Goal: Information Seeking & Learning: Learn about a topic

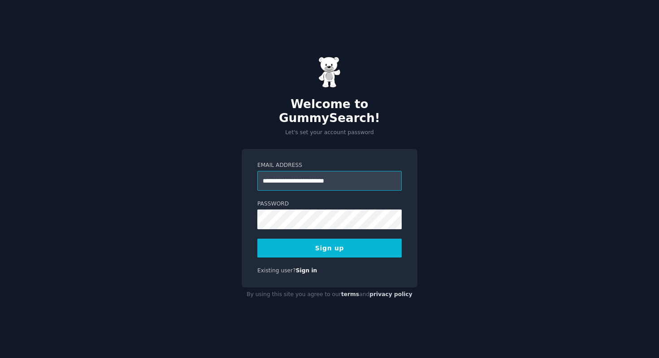
type input "**********"
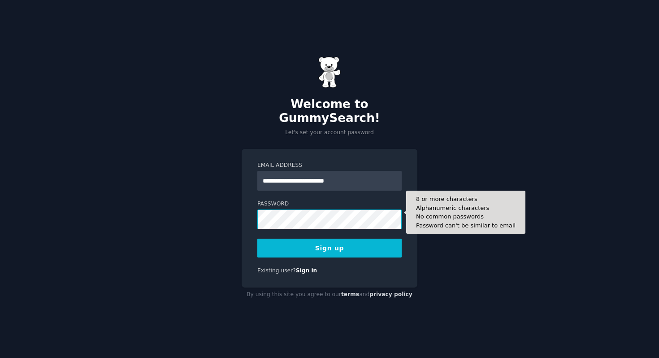
click at [257, 238] on button "Sign up" at bounding box center [329, 247] width 144 height 19
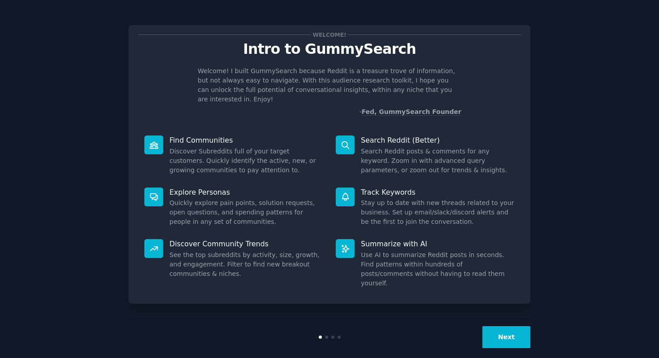
click at [518, 327] on button "Next" at bounding box center [506, 337] width 48 height 22
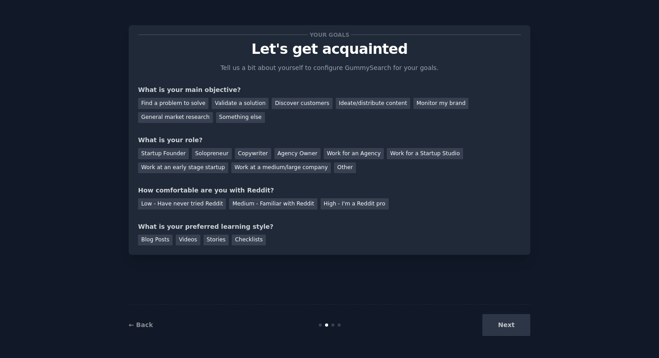
click at [518, 327] on div "Next" at bounding box center [463, 325] width 134 height 22
click at [356, 159] on div "Work for an Agency" at bounding box center [354, 153] width 60 height 11
click at [520, 328] on div "Next" at bounding box center [463, 325] width 134 height 22
click at [334, 204] on div "High - I'm a Reddit pro" at bounding box center [354, 203] width 68 height 11
click at [256, 246] on div "Your goals Let's get acquainted Tell us a bit about yourself to configure Gummy…" at bounding box center [330, 140] width 402 height 230
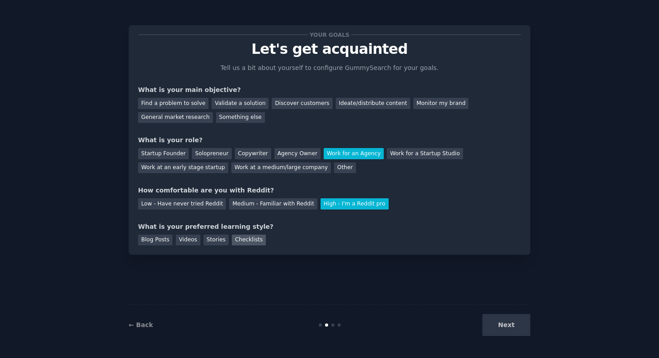
click at [255, 243] on div "Checklists" at bounding box center [249, 239] width 34 height 11
click at [229, 199] on div "Medium - Familiar with Reddit" at bounding box center [273, 203] width 88 height 11
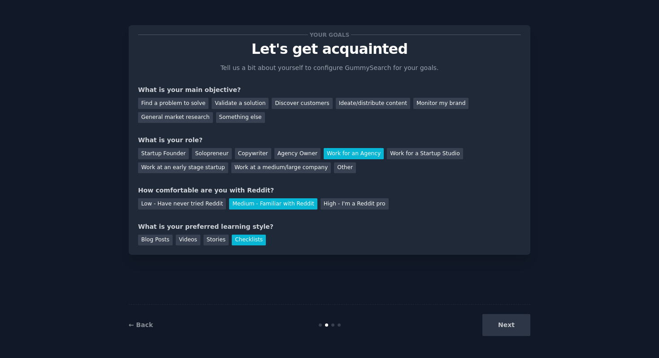
click at [217, 133] on div "Your goals Let's get acquainted Tell us a bit about yourself to configure Gummy…" at bounding box center [329, 140] width 383 height 211
click at [217, 123] on div "Your goals Let's get acquainted Tell us a bit about yourself to configure Gummy…" at bounding box center [329, 140] width 383 height 211
click at [217, 121] on div "Something else" at bounding box center [240, 117] width 49 height 11
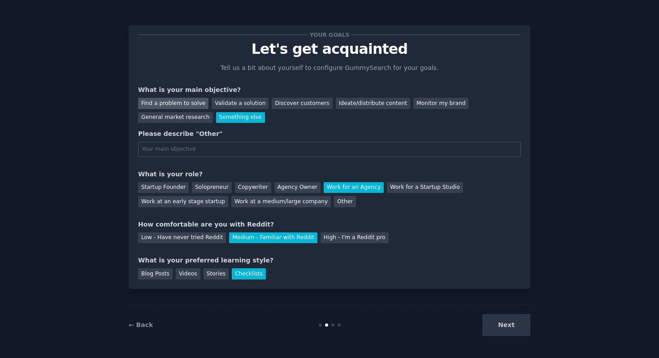
click at [183, 108] on div "Find a problem to solve" at bounding box center [173, 103] width 70 height 11
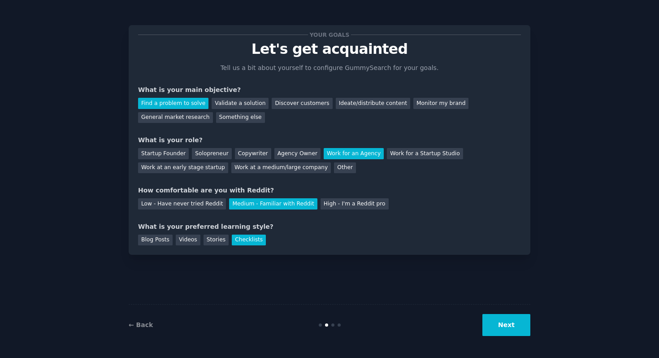
click at [501, 320] on button "Next" at bounding box center [506, 325] width 48 height 22
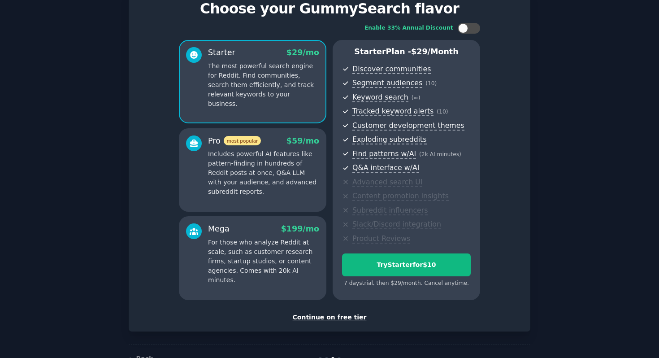
scroll to position [67, 0]
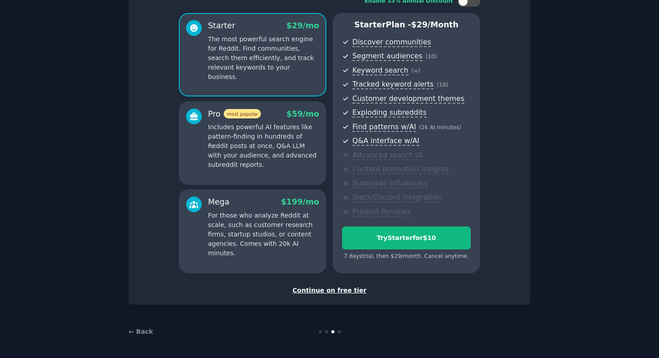
click at [342, 291] on div "Continue on free tier" at bounding box center [329, 290] width 383 height 9
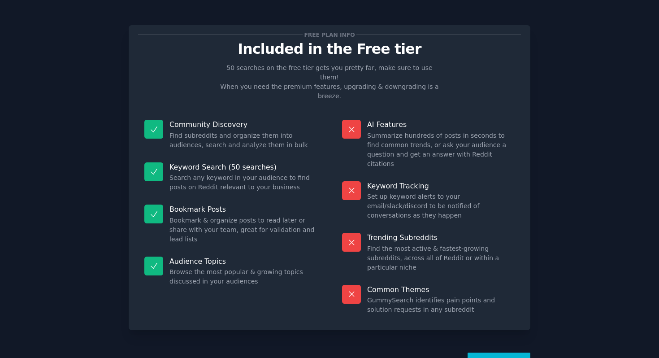
click at [525, 352] on button "Let's Go!" at bounding box center [499, 363] width 63 height 22
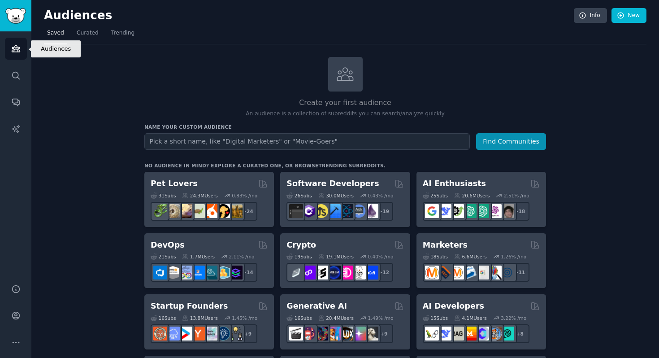
click at [18, 52] on icon "Sidebar" at bounding box center [15, 48] width 9 height 9
click at [86, 39] on link "Curated" at bounding box center [88, 35] width 28 height 18
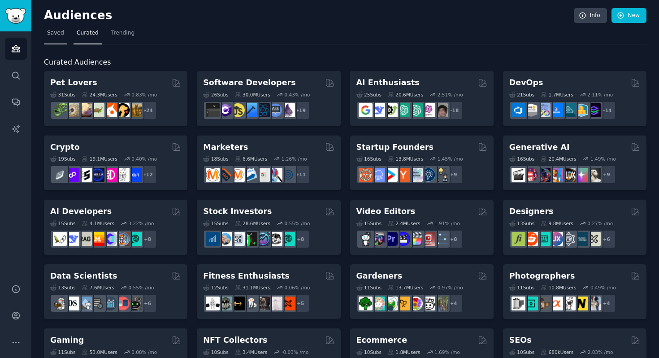
click at [58, 36] on span "Saved" at bounding box center [55, 33] width 17 height 8
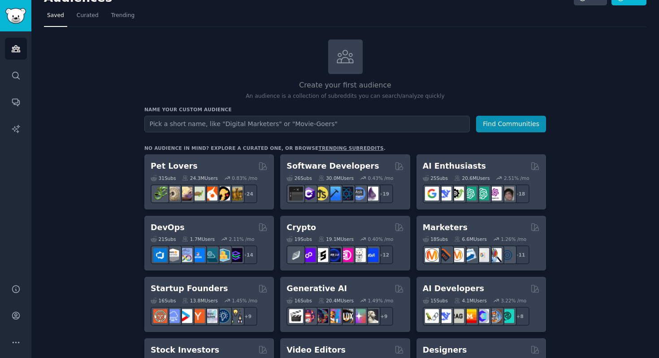
scroll to position [18, 0]
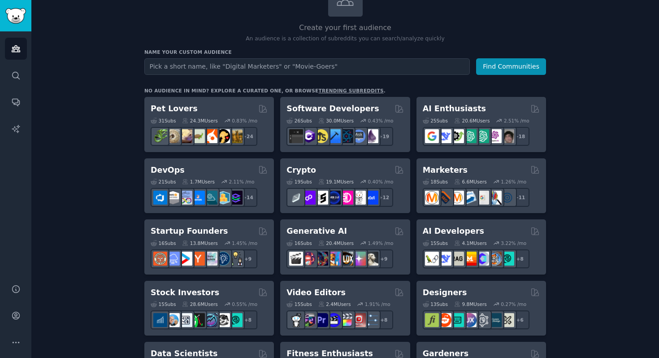
scroll to position [197, 0]
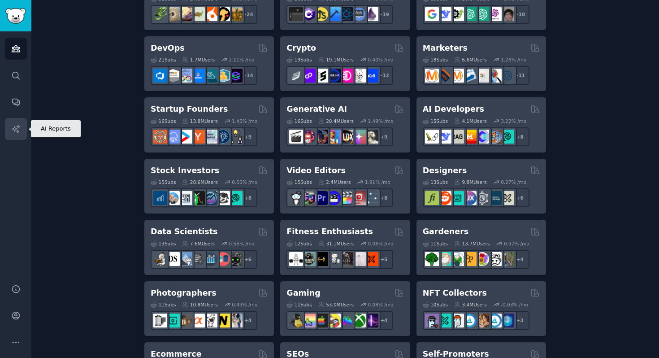
click at [21, 126] on link "AI Reports" at bounding box center [16, 129] width 22 height 22
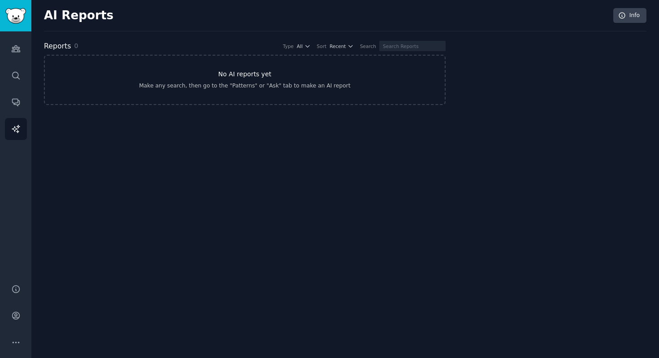
click at [225, 80] on link "No AI reports yet Make any search, then go to the "Patterns" or "Ask" tab to ma…" at bounding box center [245, 80] width 402 height 50
click at [17, 78] on icon "Sidebar" at bounding box center [15, 75] width 9 height 9
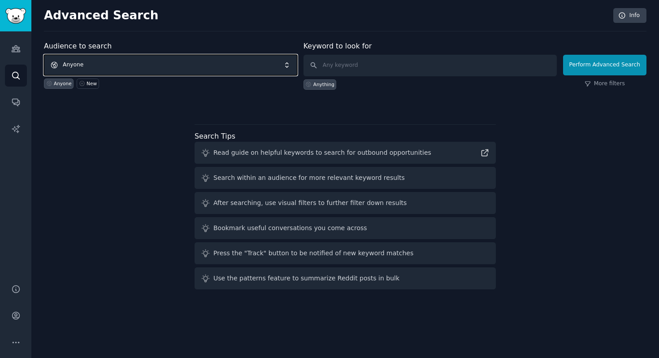
click at [152, 62] on span "Anyone" at bounding box center [170, 65] width 253 height 21
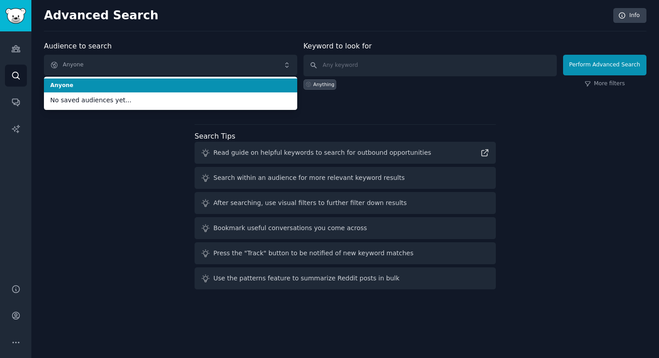
click at [139, 84] on span "Anyone" at bounding box center [170, 86] width 241 height 8
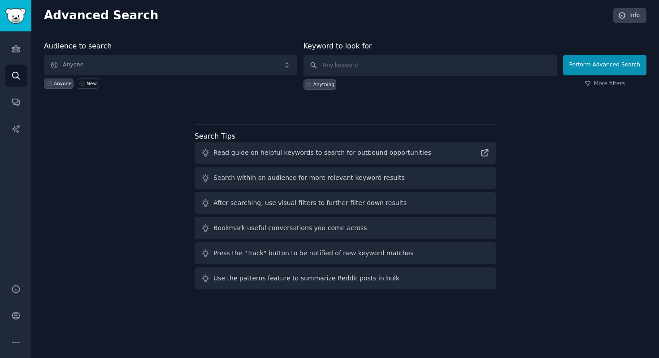
click at [345, 44] on label "Keyword to look for" at bounding box center [337, 46] width 69 height 9
click at [340, 59] on input "text" at bounding box center [429, 66] width 253 height 22
type input "Applicant Tracking System"
click at [603, 82] on link "More filters" at bounding box center [605, 84] width 40 height 8
click at [591, 65] on button "Perform Advanced Search" at bounding box center [604, 65] width 83 height 21
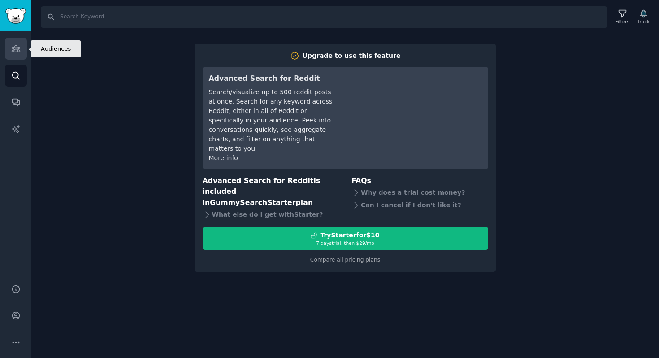
click at [18, 55] on link "Audiences" at bounding box center [16, 49] width 22 height 22
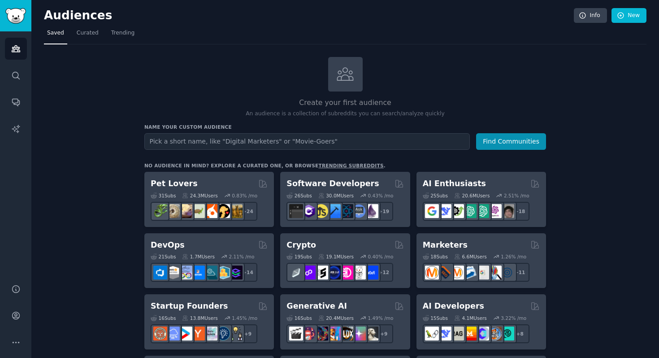
click at [94, 24] on div "Audiences Info New" at bounding box center [345, 17] width 602 height 18
click at [85, 37] on link "Curated" at bounding box center [88, 35] width 28 height 18
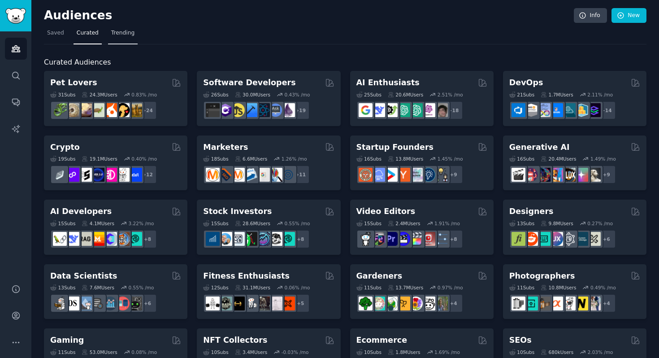
click at [126, 39] on link "Trending" at bounding box center [123, 35] width 30 height 18
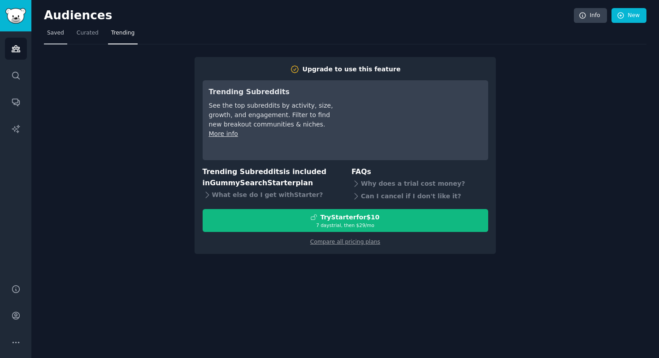
click at [56, 32] on span "Saved" at bounding box center [55, 33] width 17 height 8
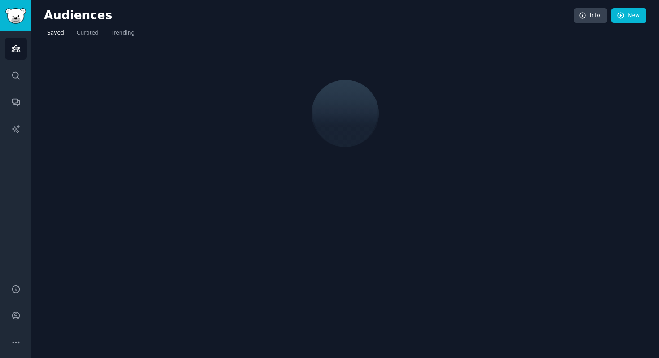
click at [18, 20] on img "Sidebar" at bounding box center [15, 16] width 21 height 16
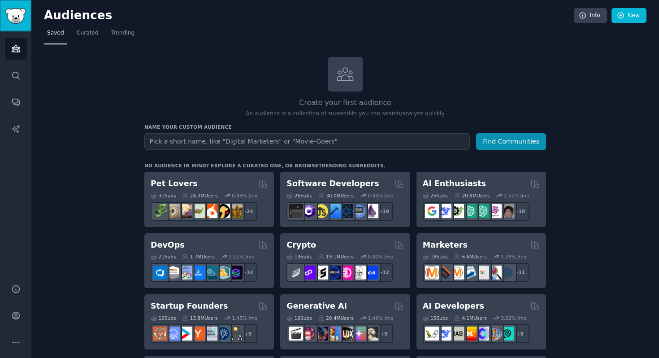
click at [18, 20] on img "Sidebar" at bounding box center [15, 16] width 21 height 16
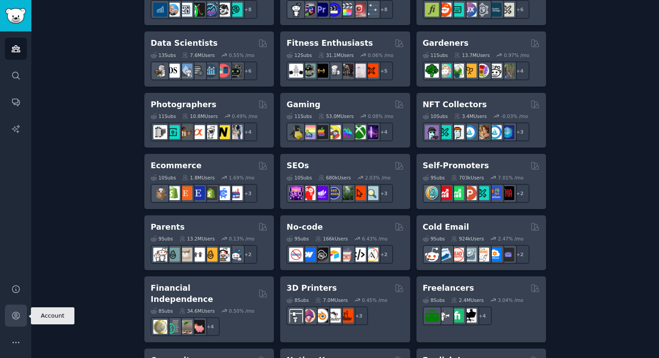
click at [10, 317] on link "Account" at bounding box center [16, 315] width 22 height 22
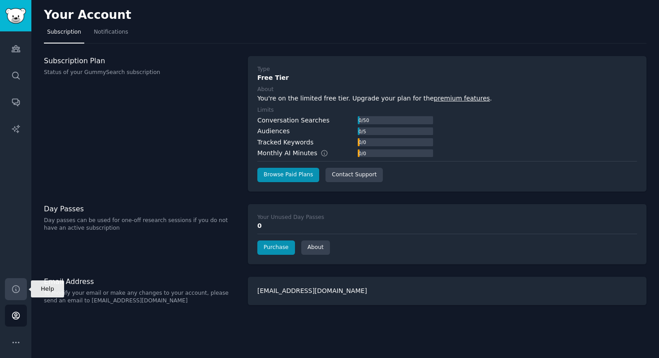
click at [11, 295] on link "Help" at bounding box center [16, 289] width 22 height 22
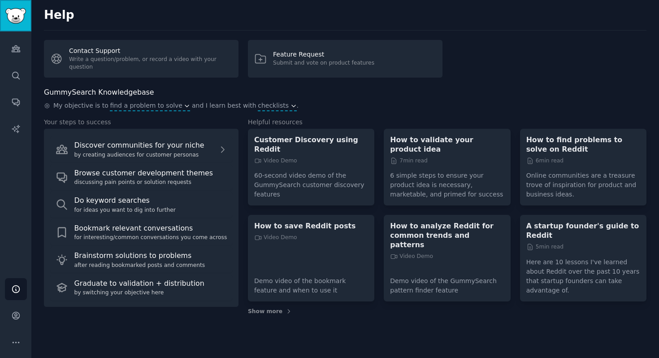
click at [14, 23] on link "Sidebar" at bounding box center [15, 15] width 31 height 31
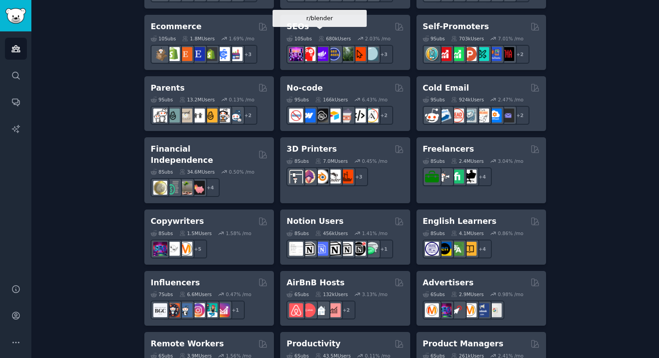
scroll to position [659, 0]
